Goal: Task Accomplishment & Management: Complete application form

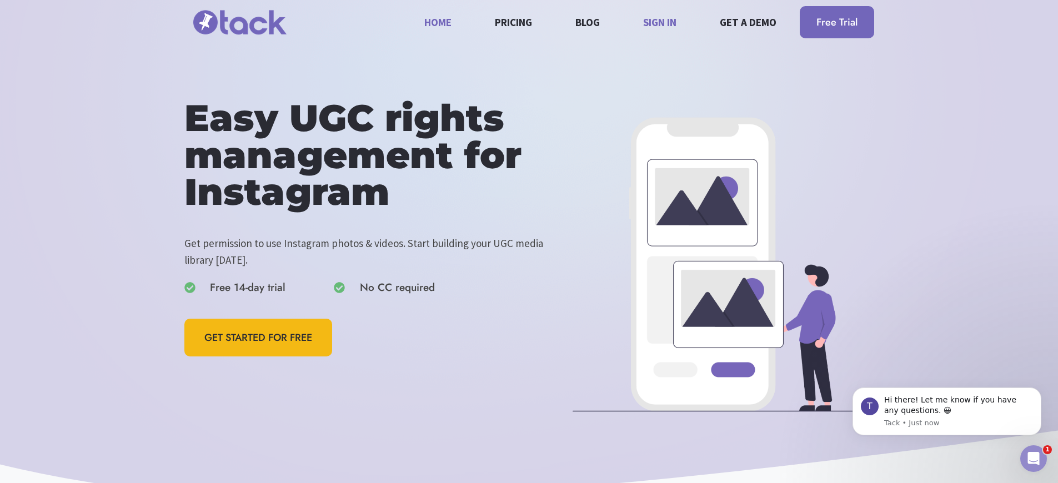
click at [661, 37] on link "Sign in" at bounding box center [660, 21] width 46 height 29
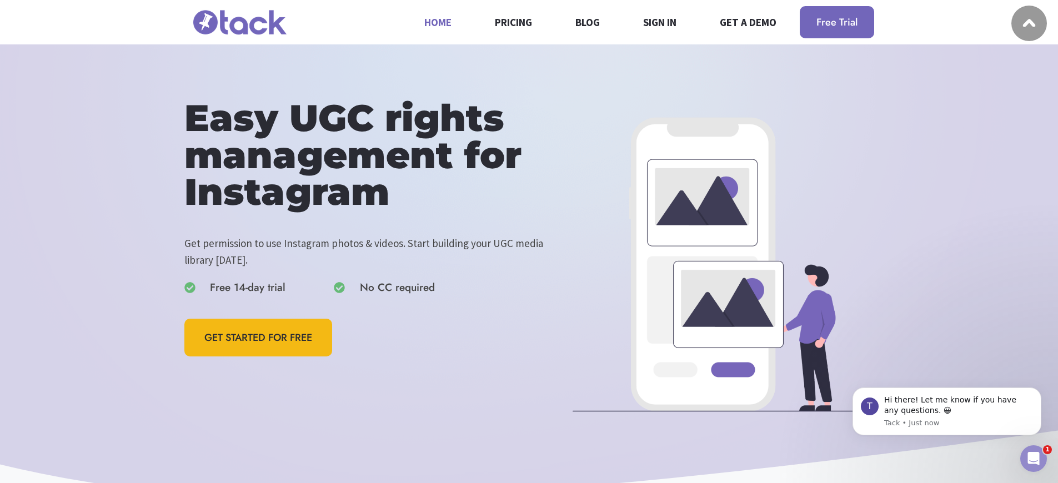
scroll to position [2842, 0]
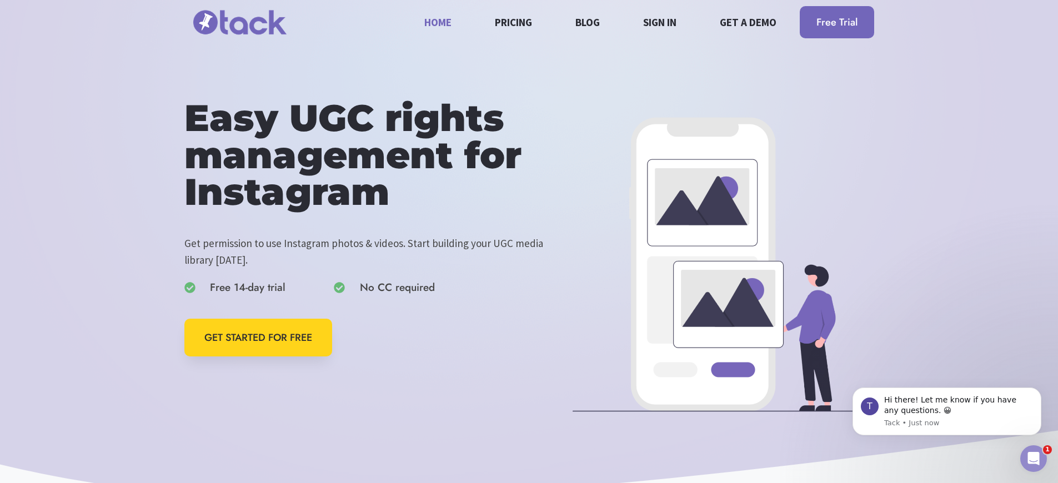
click at [259, 338] on span "GET STARTED FOR FREE" at bounding box center [258, 338] width 108 height 16
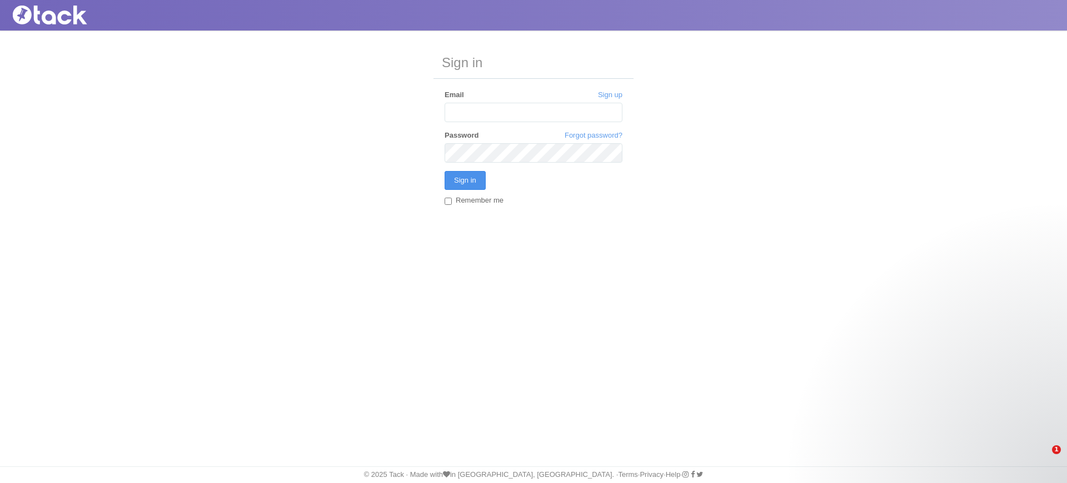
click at [464, 181] on input "Sign in" at bounding box center [464, 180] width 41 height 19
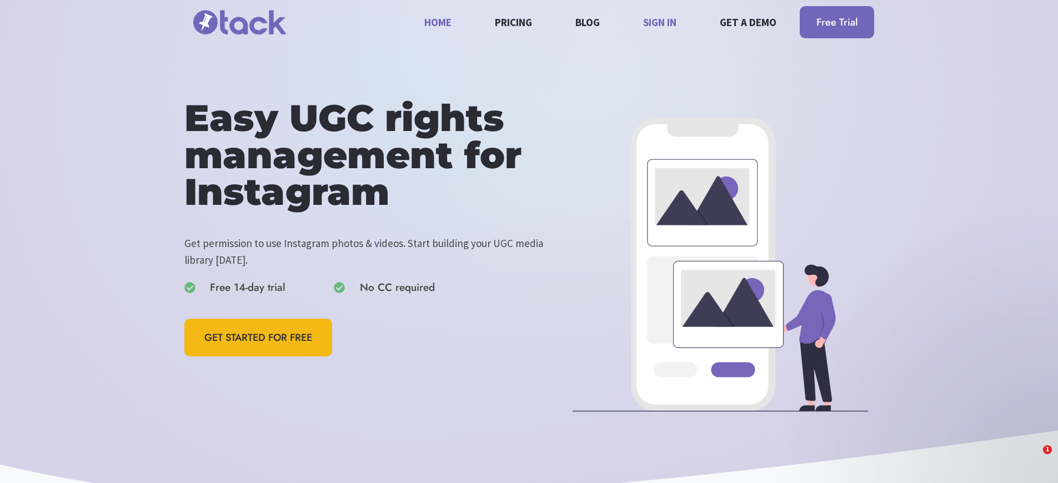
click at [661, 37] on link "Sign in" at bounding box center [660, 21] width 46 height 29
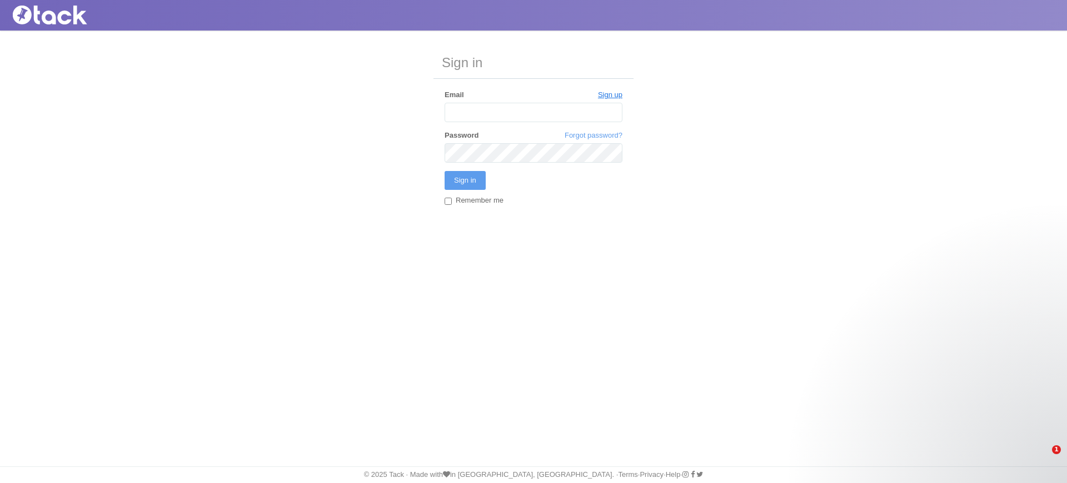
click at [609, 95] on link "Sign up" at bounding box center [610, 95] width 24 height 10
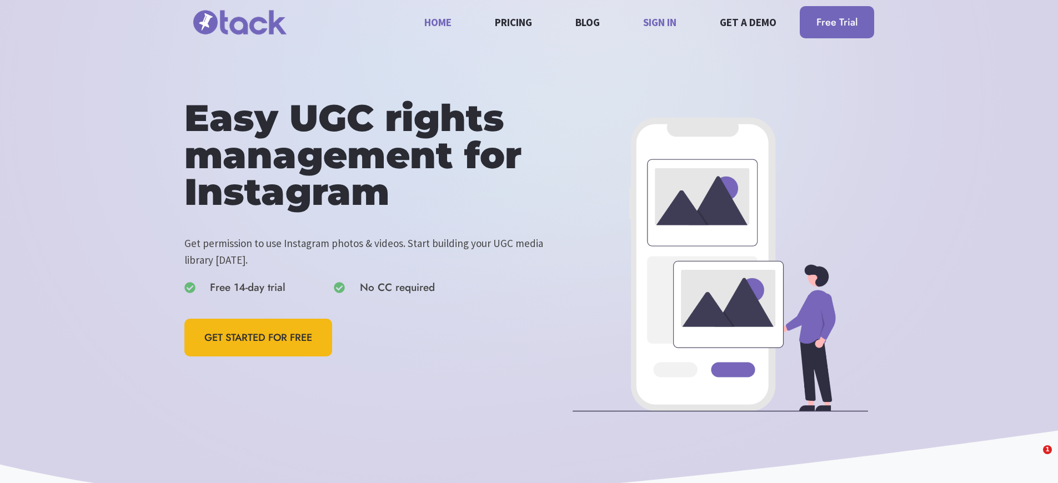
click at [661, 37] on link "Sign in" at bounding box center [660, 21] width 46 height 29
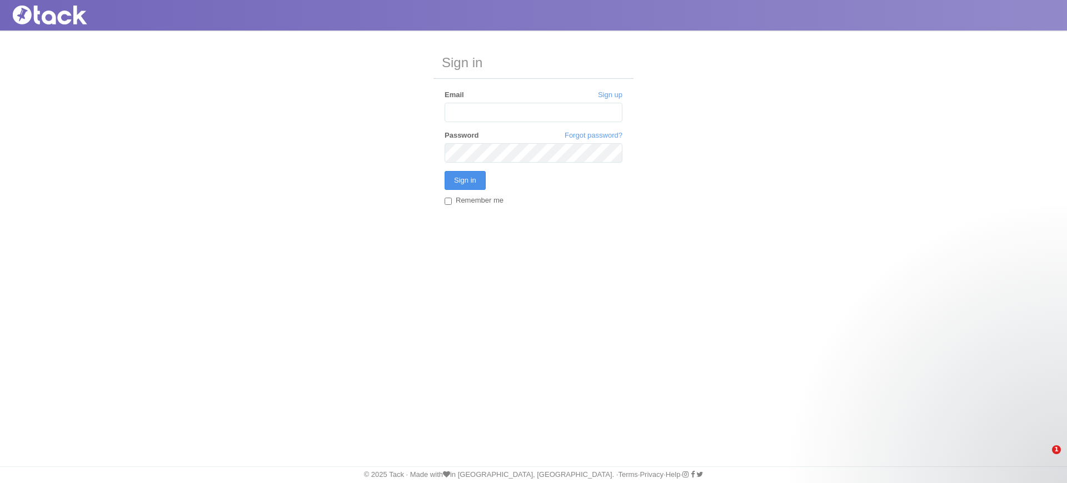
click at [464, 181] on input "Sign in" at bounding box center [464, 180] width 41 height 19
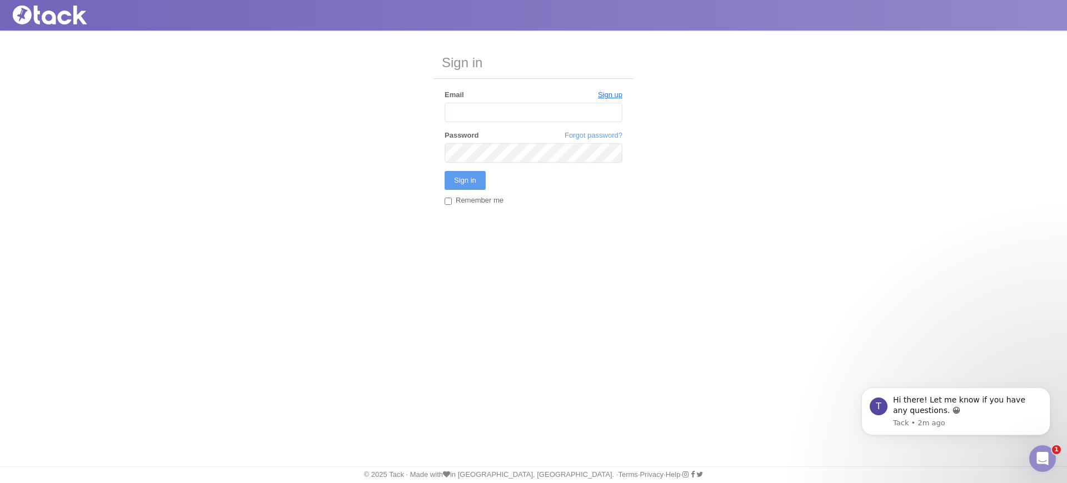
click at [609, 95] on link "Sign up" at bounding box center [610, 95] width 24 height 10
